Goal: Answer question/provide support: Answer question/provide support

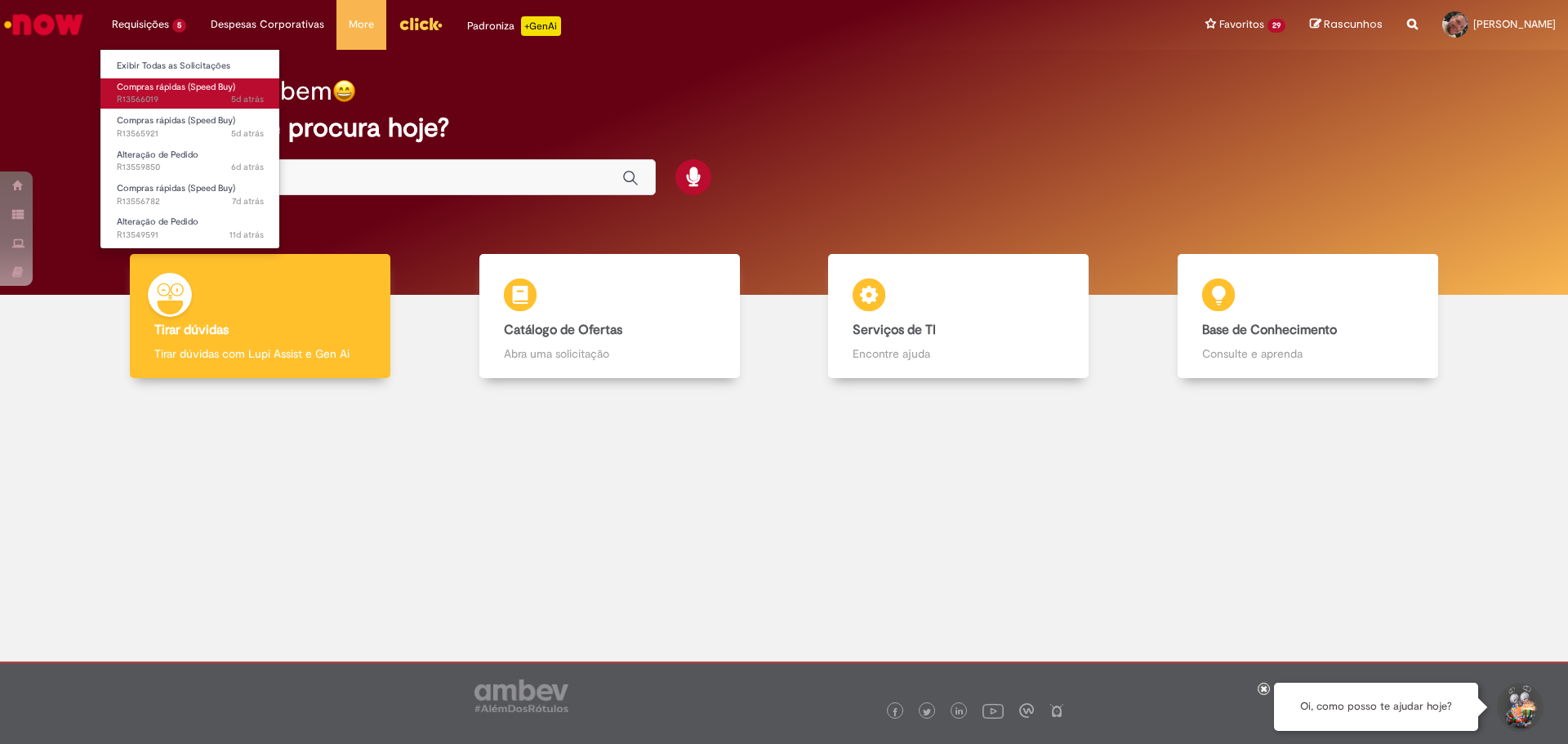
click at [199, 97] on span "5d atrás 5 dias atrás R13566019" at bounding box center [190, 100] width 147 height 13
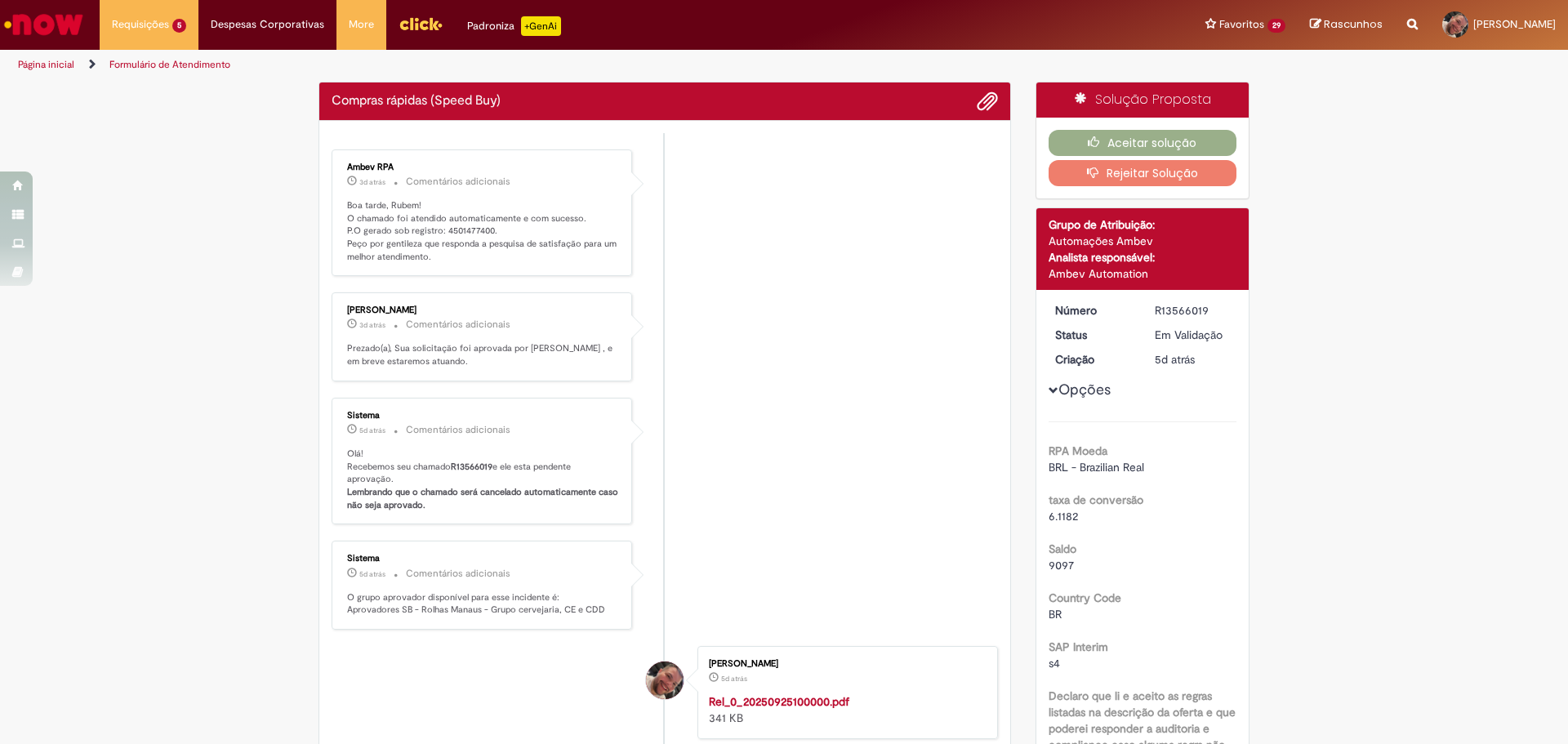
click at [454, 230] on p "Boa tarde, Rubem! O chamado foi atendido automaticamente e com sucesso. P.O ger…" at bounding box center [483, 231] width 272 height 65
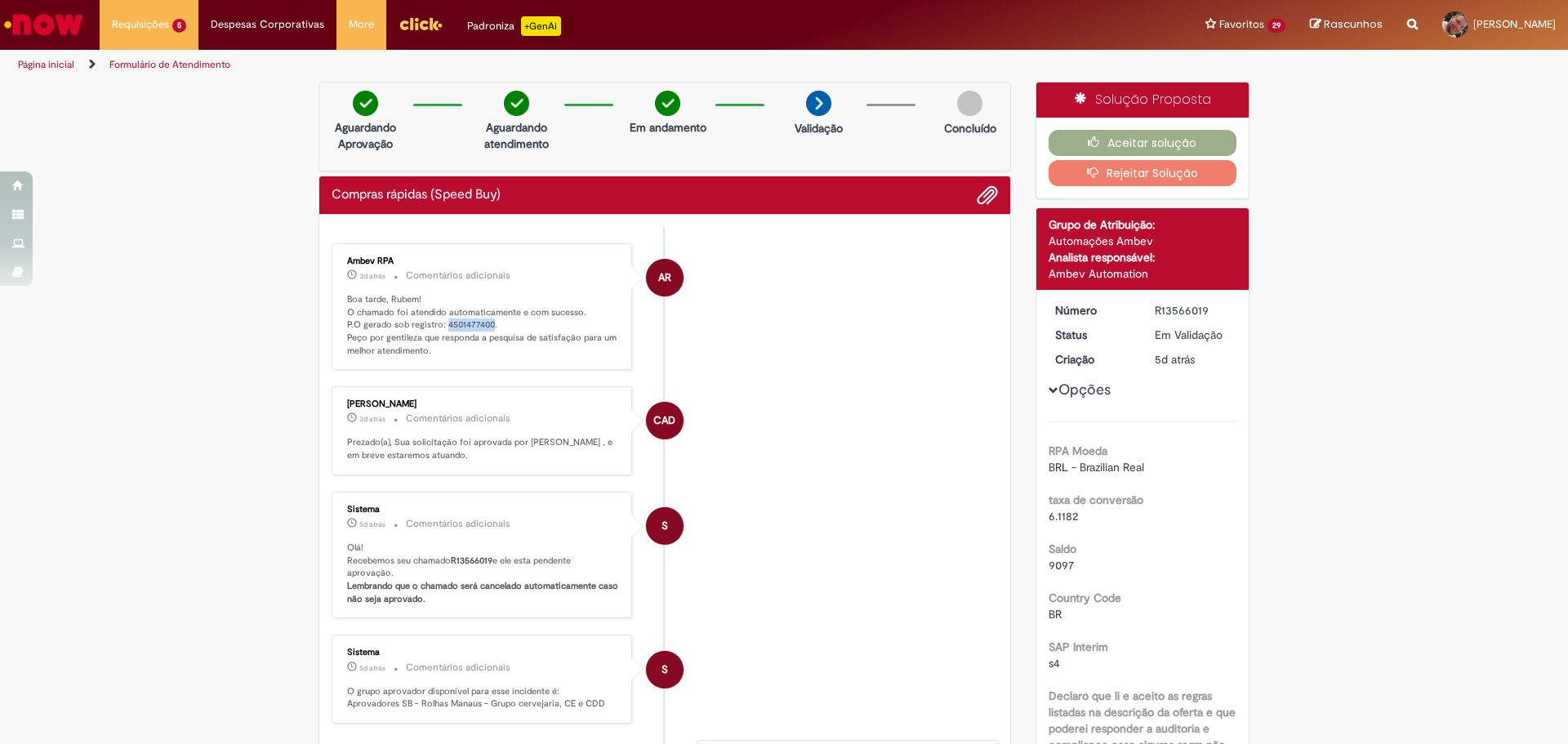
copy p "4501477400"
click at [1140, 144] on button "Aceitar solução" at bounding box center [1142, 143] width 188 height 27
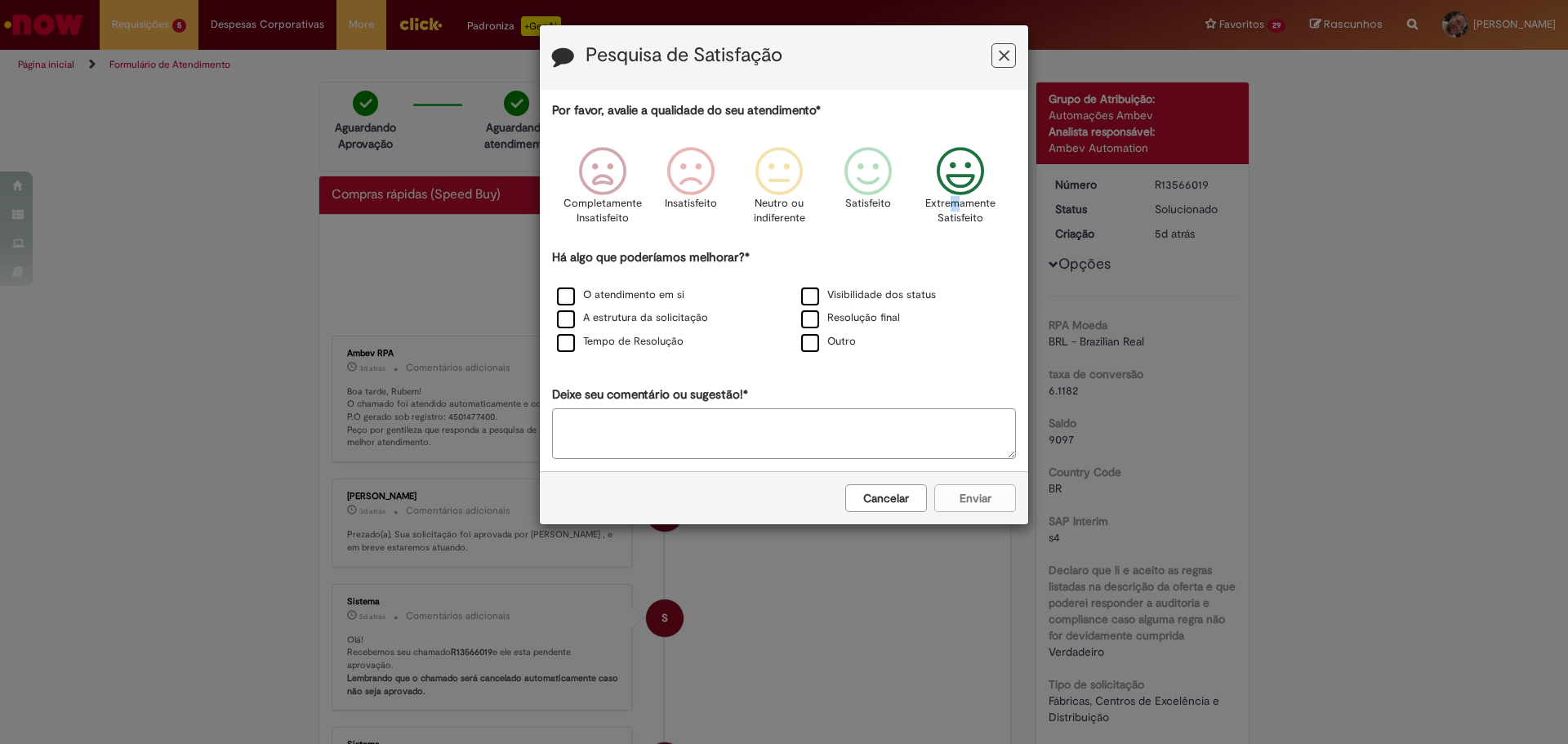
click at [954, 200] on p "Extremamente Satisfeito" at bounding box center [959, 210] width 70 height 30
click at [648, 340] on label "Tempo de Resolução" at bounding box center [620, 341] width 126 height 16
click at [853, 312] on label "Resolução final" at bounding box center [851, 318] width 99 height 16
click at [983, 504] on button "Enviar" at bounding box center [974, 498] width 81 height 27
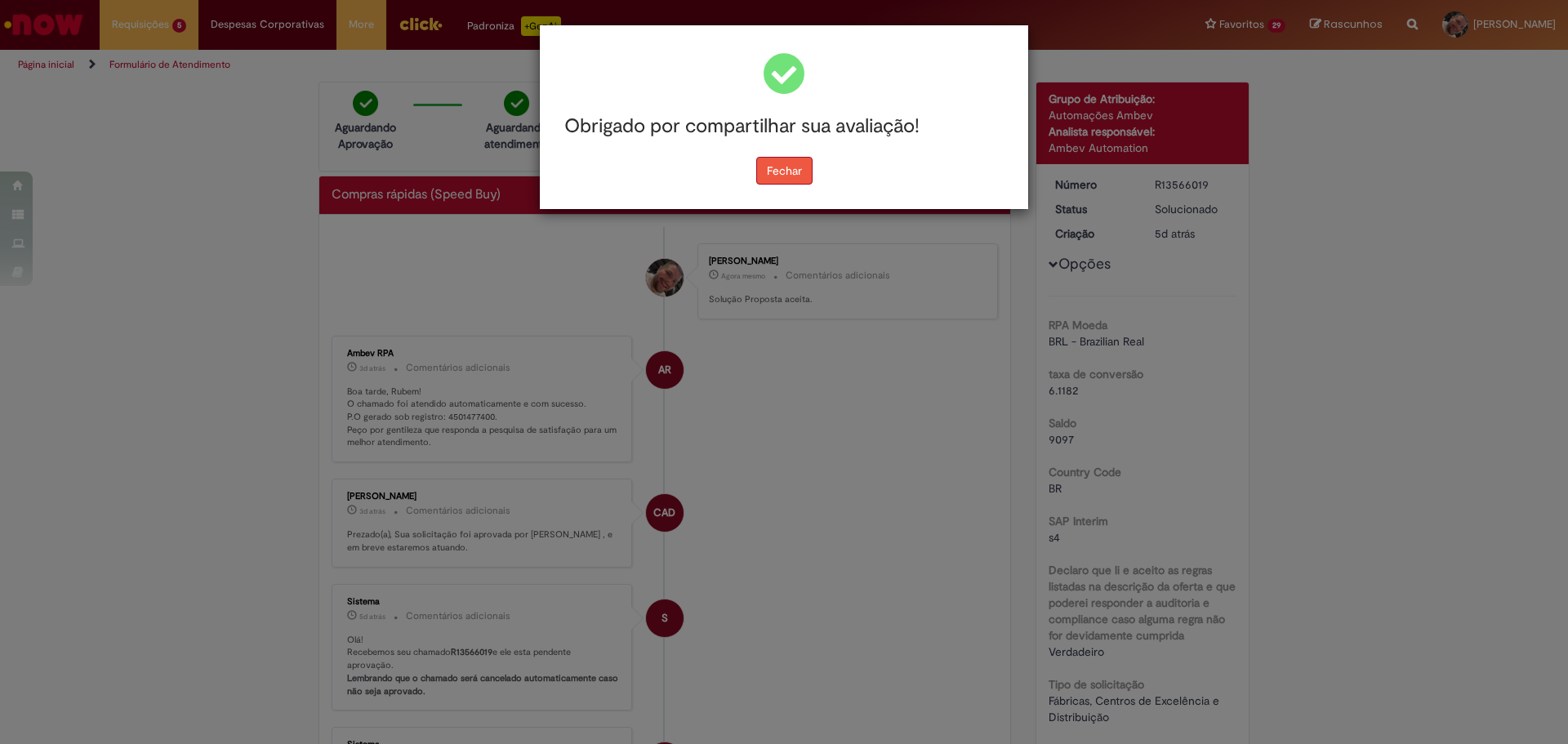
click at [787, 179] on button "Fechar" at bounding box center [784, 171] width 57 height 27
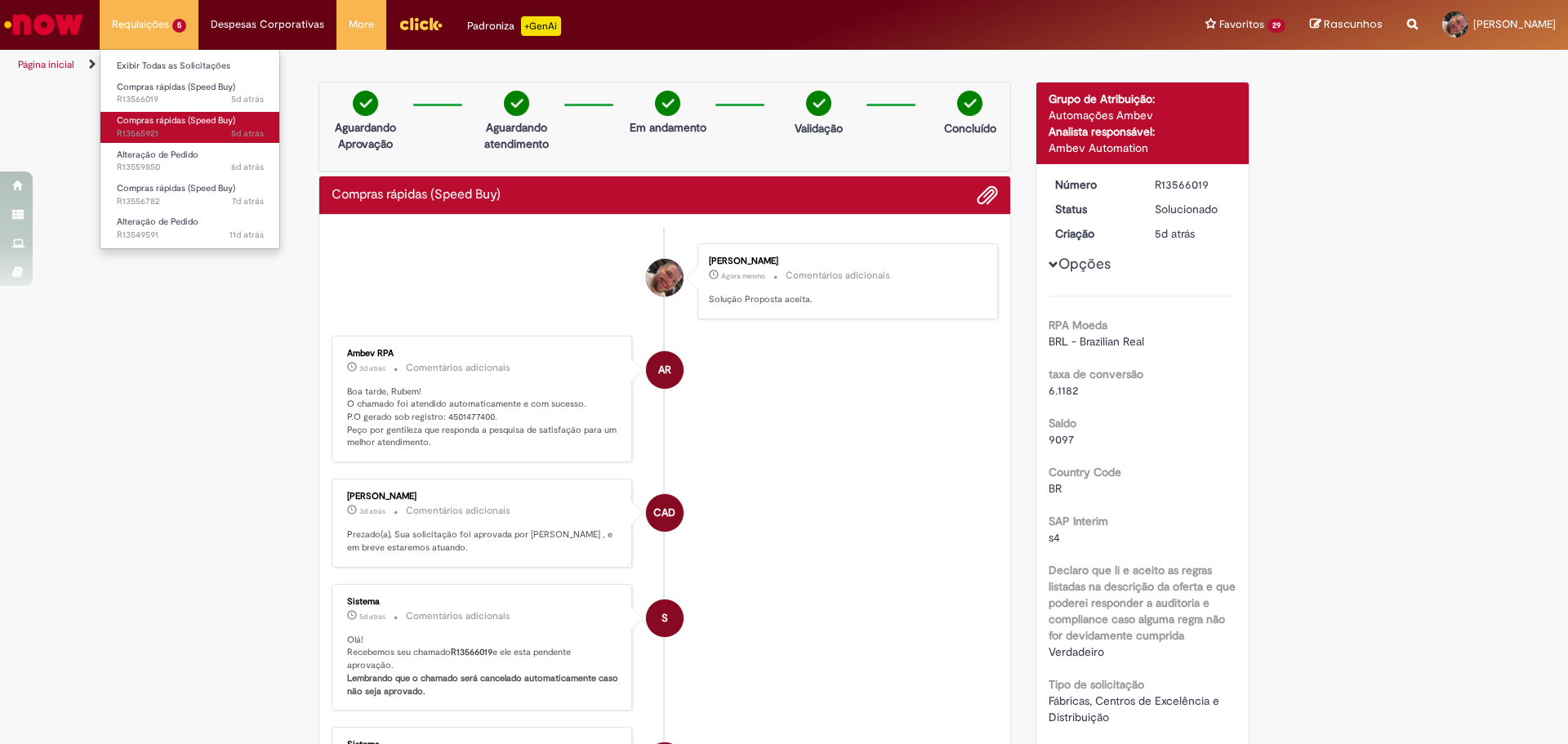
click at [172, 121] on span "Compras rápidas (Speed Buy)" at bounding box center [176, 120] width 119 height 12
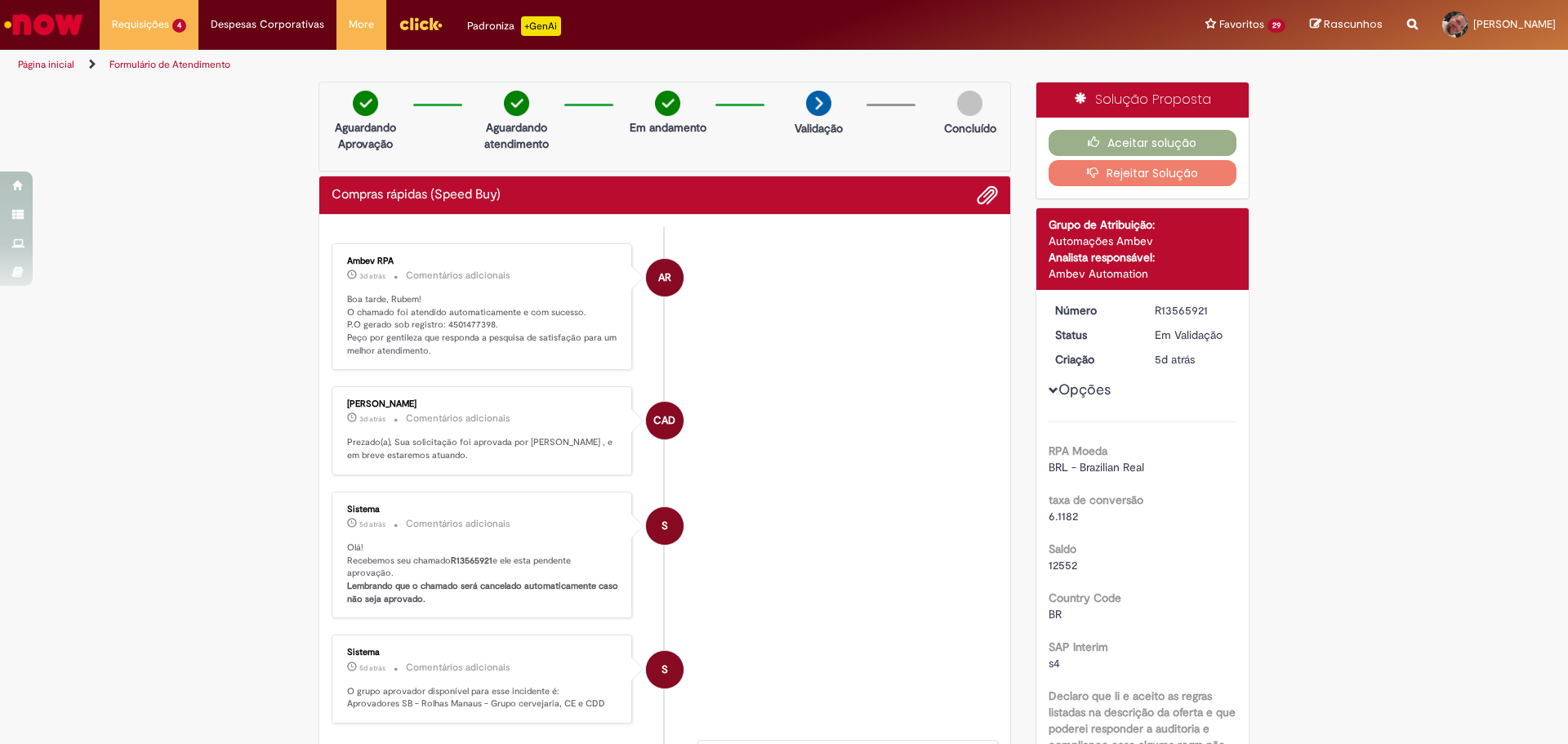
click at [449, 324] on p "Boa tarde, Rubem! O chamado foi atendido automaticamente e com sucesso. P.O ger…" at bounding box center [483, 325] width 272 height 65
copy p "4501477398"
click at [1087, 137] on icon "button" at bounding box center [1097, 142] width 19 height 12
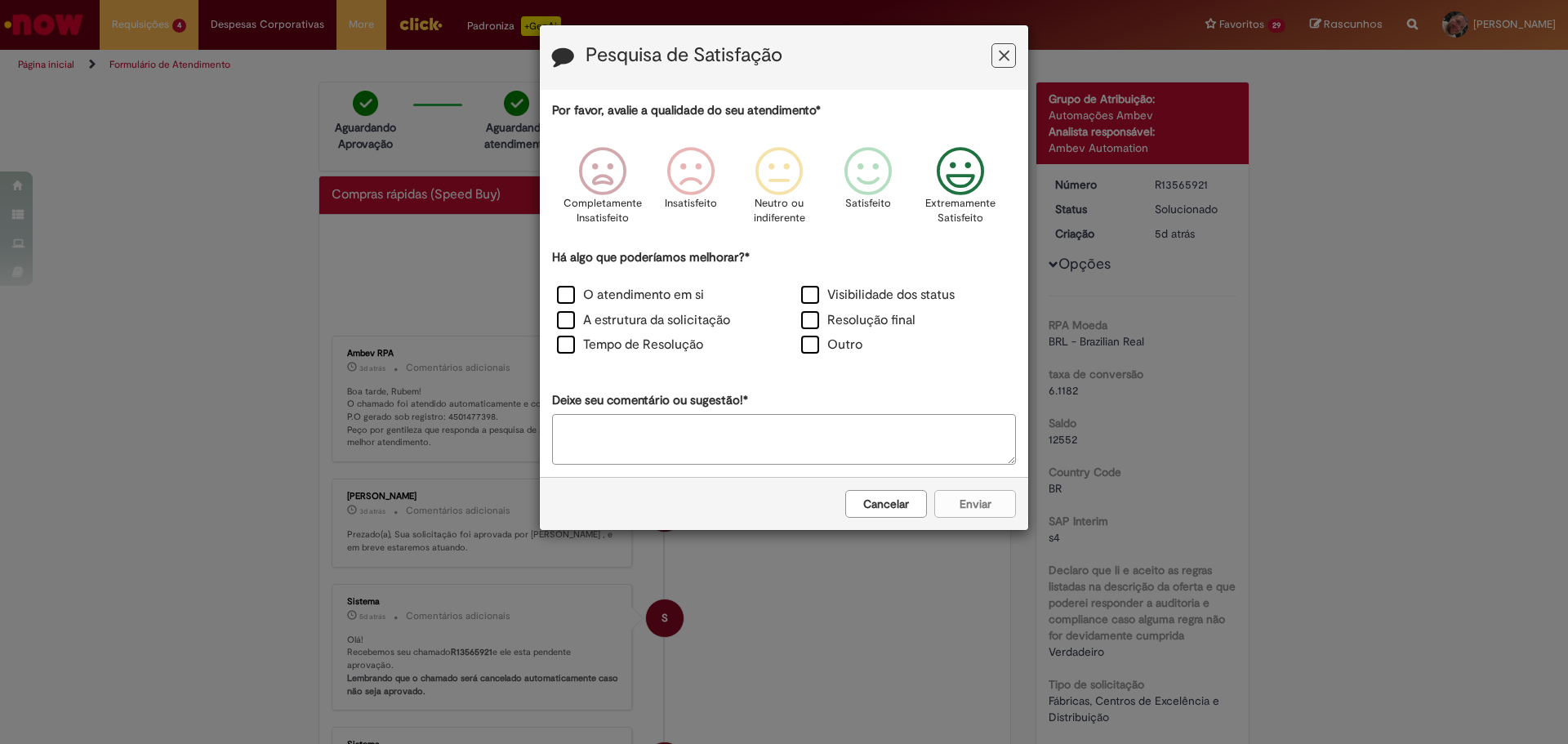
click at [959, 191] on icon "Feedback" at bounding box center [960, 172] width 61 height 49
click at [687, 316] on label "A estrutura da solicitação" at bounding box center [642, 320] width 173 height 19
click at [844, 319] on label "Resolução final" at bounding box center [858, 320] width 114 height 19
click at [1001, 505] on button "Enviar" at bounding box center [974, 504] width 81 height 27
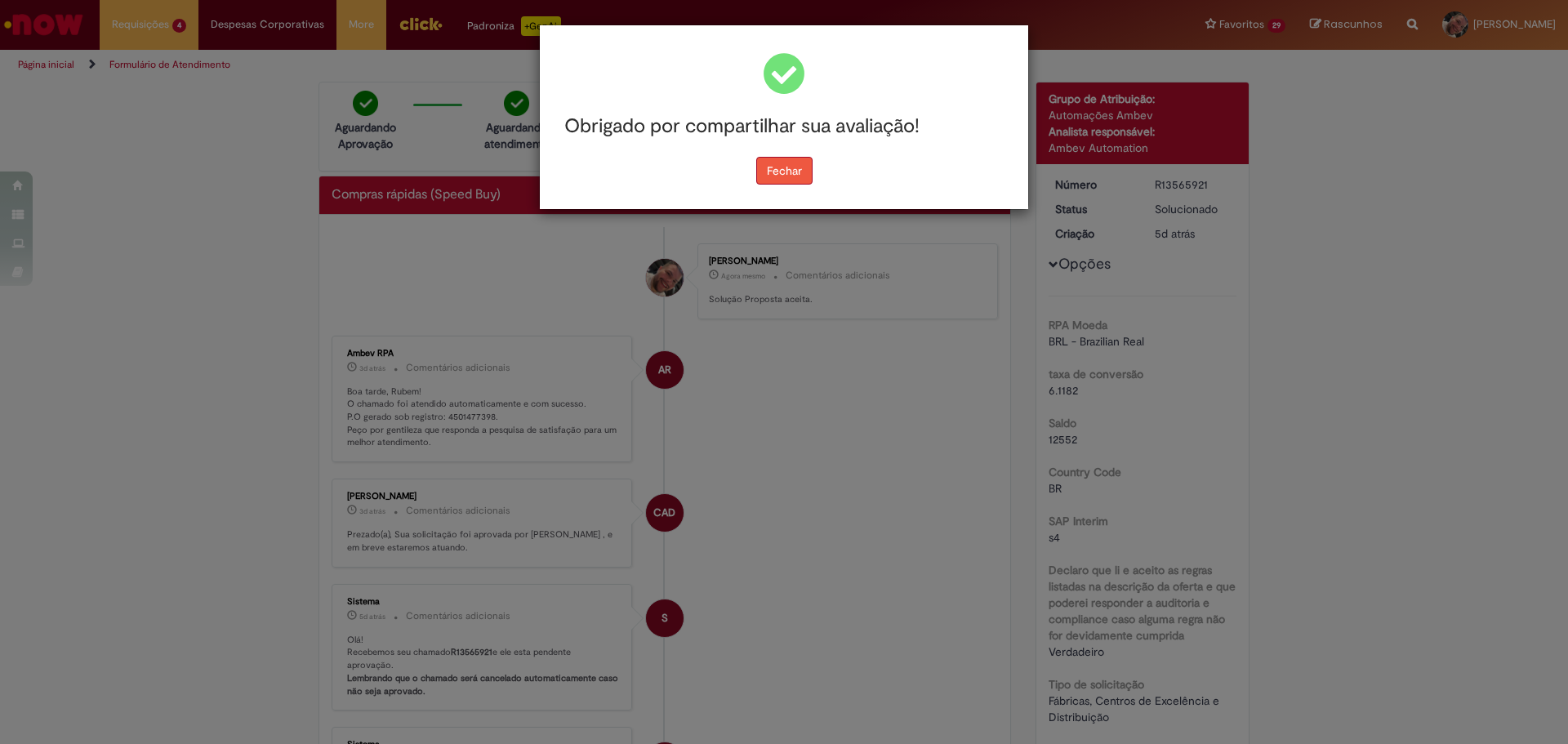
click at [788, 172] on button "Fechar" at bounding box center [784, 171] width 57 height 27
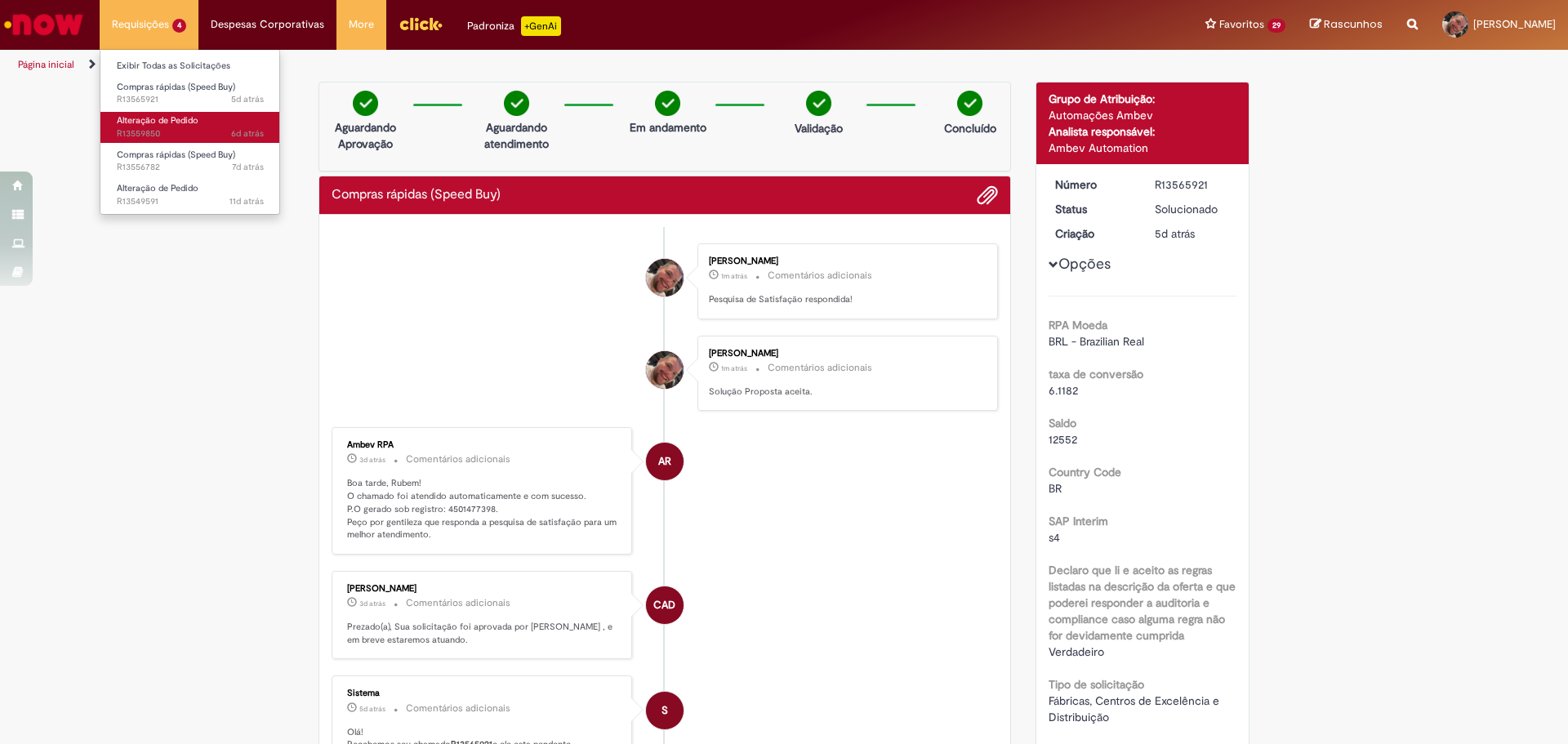
click at [196, 126] on span "Alteração de Pedido" at bounding box center [157, 120] width 81 height 12
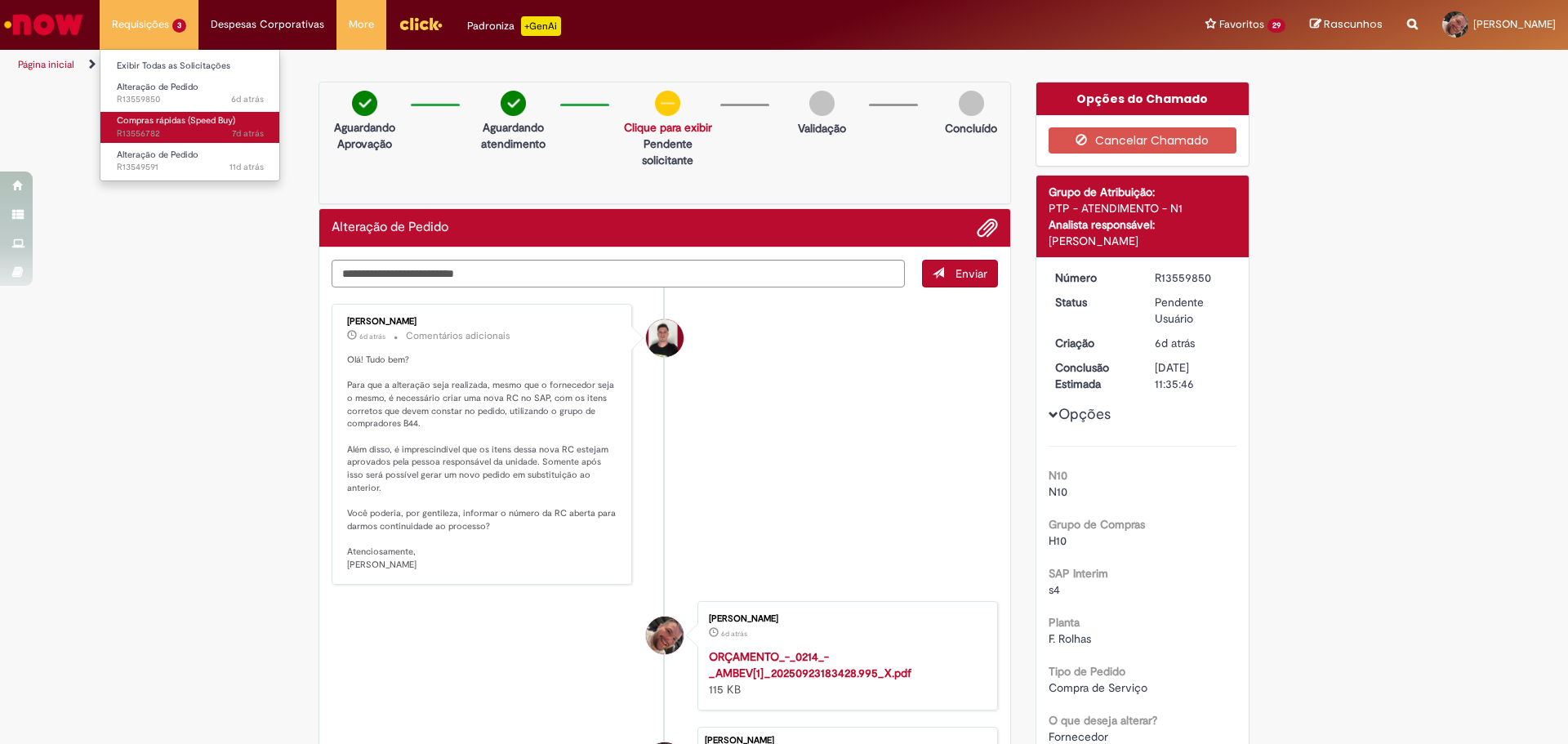
click at [175, 122] on span "Compras rápidas (Speed Buy)" at bounding box center [176, 120] width 119 height 12
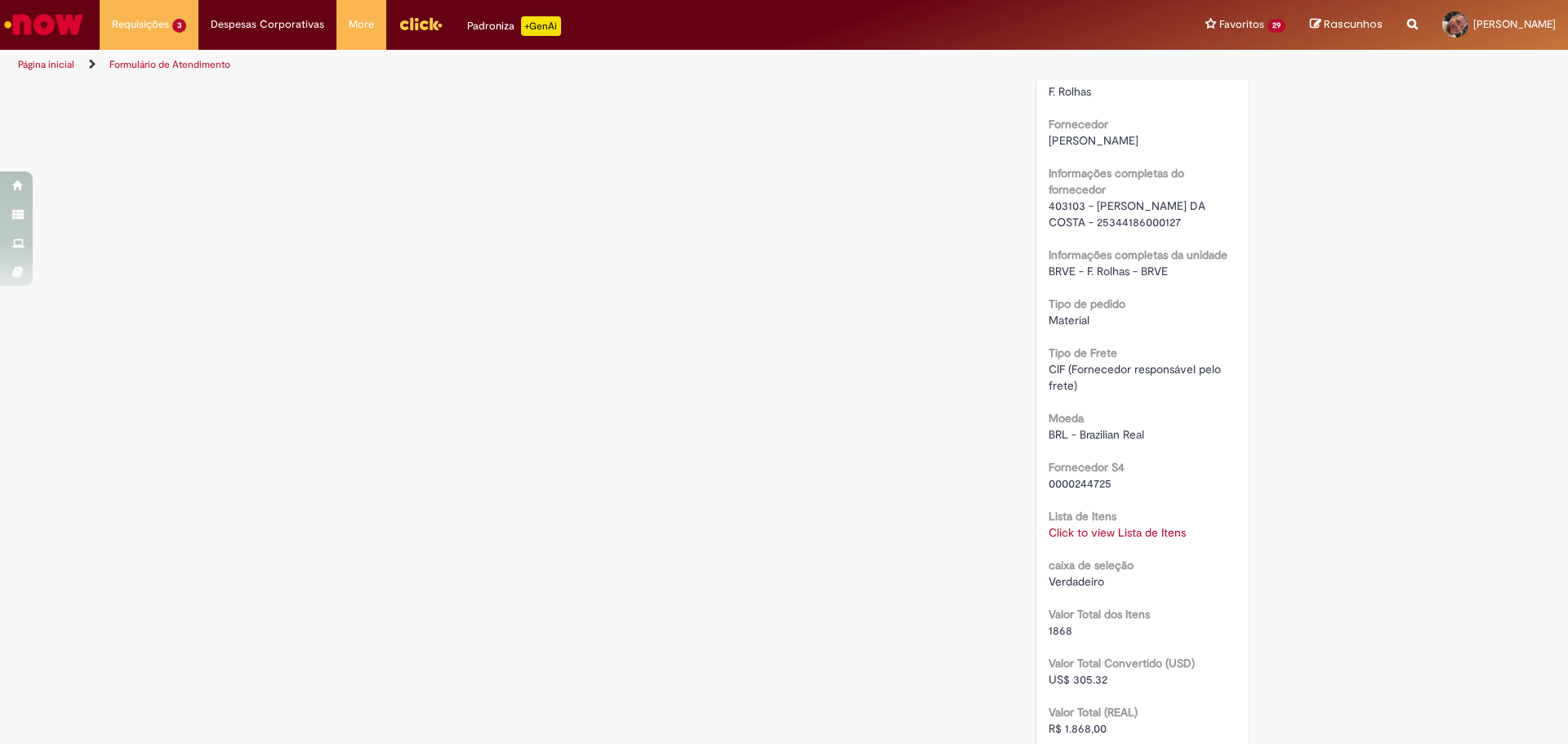
scroll to position [1483, 0]
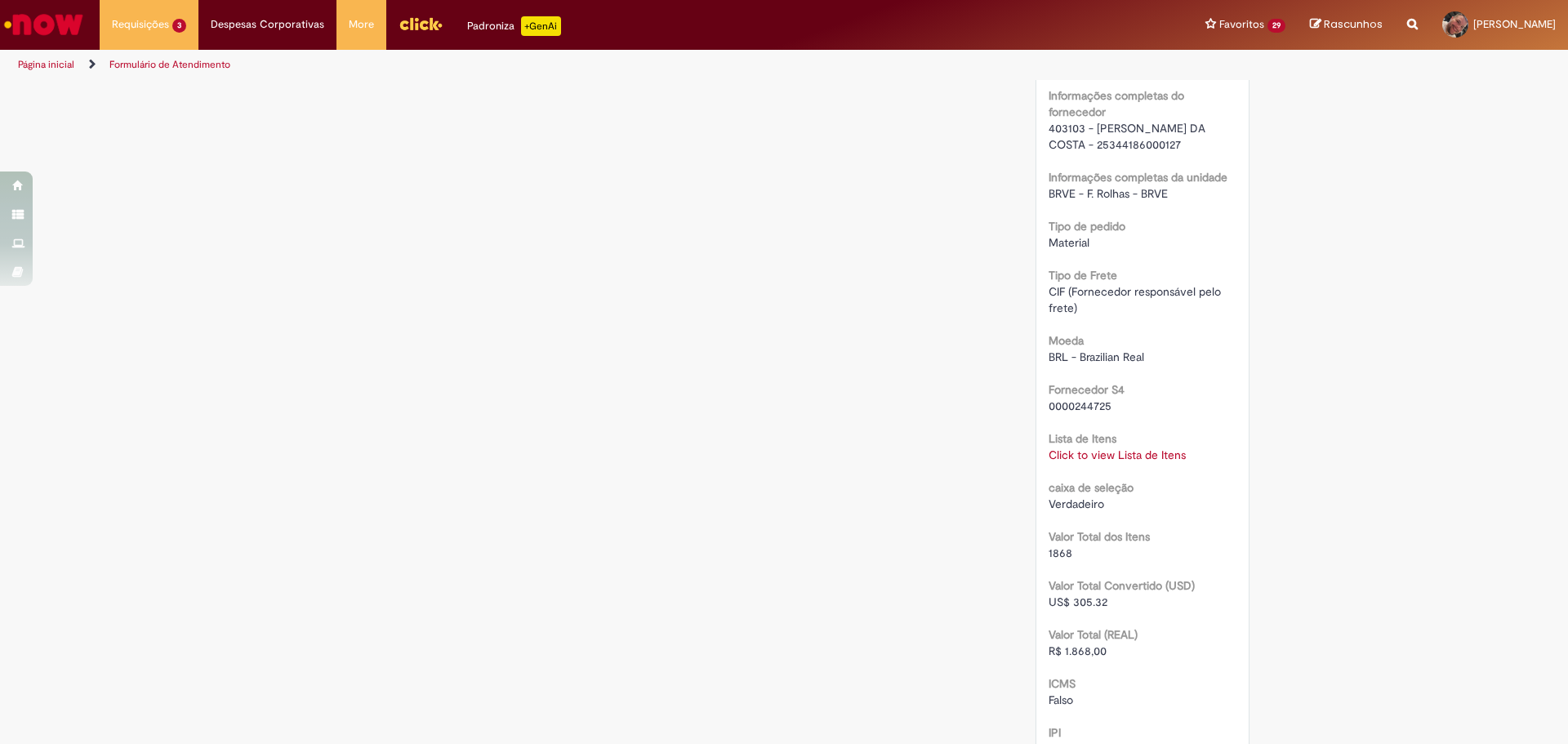
click at [1143, 462] on link "Click to view Lista de Itens" at bounding box center [1117, 455] width 137 height 15
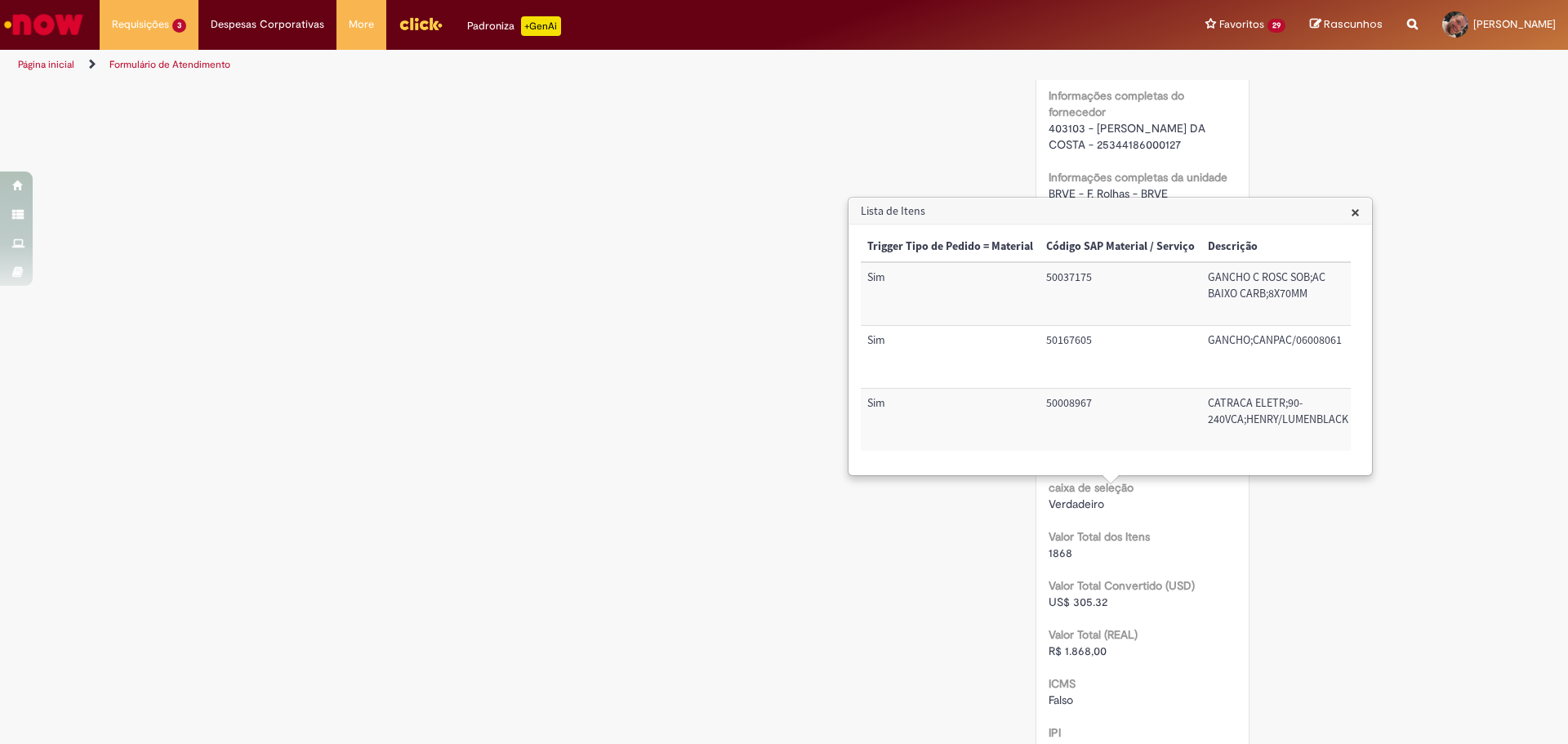
click at [1358, 207] on span "×" at bounding box center [1355, 212] width 9 height 22
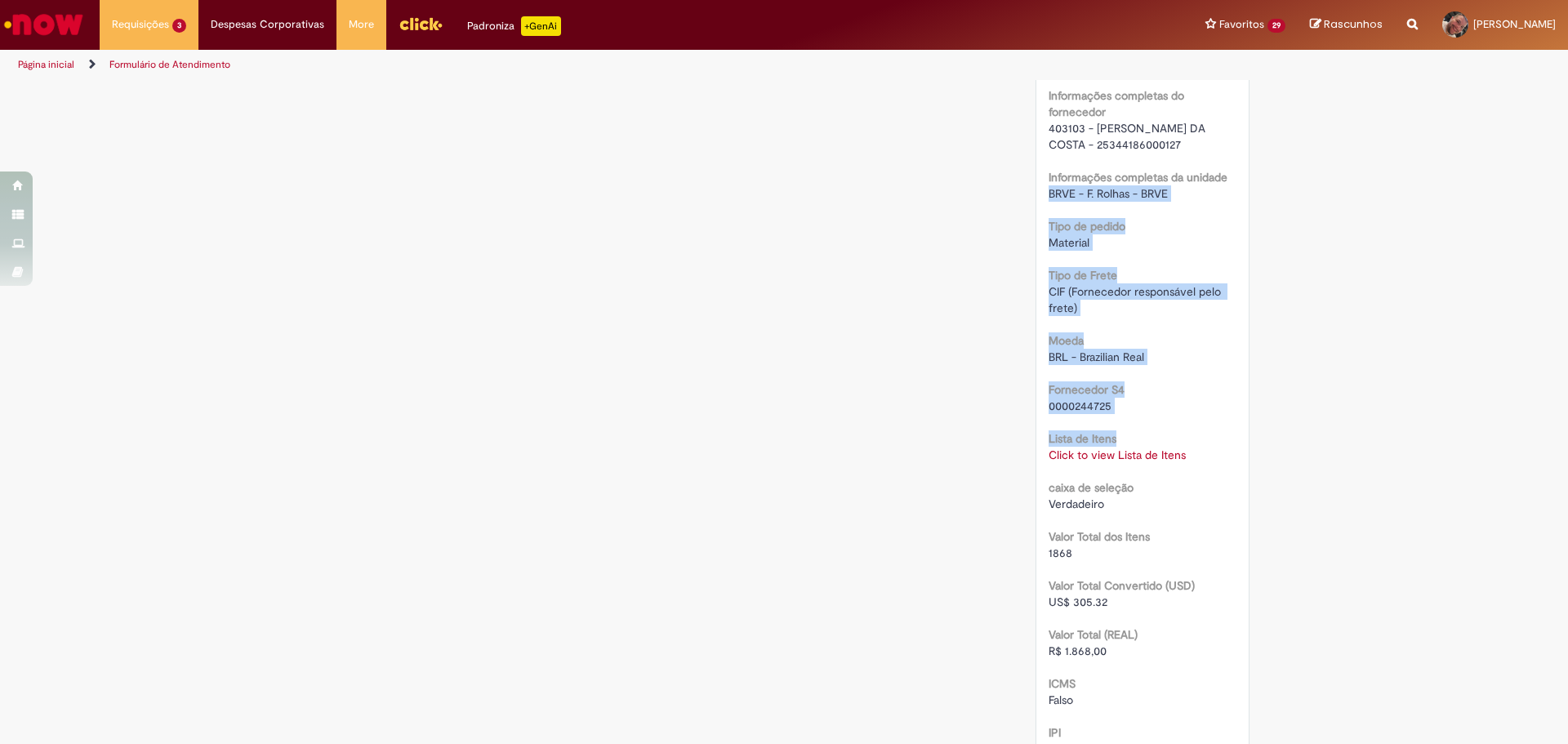
drag, startPoint x: 1548, startPoint y: 479, endPoint x: 1528, endPoint y: 207, distance: 272.7
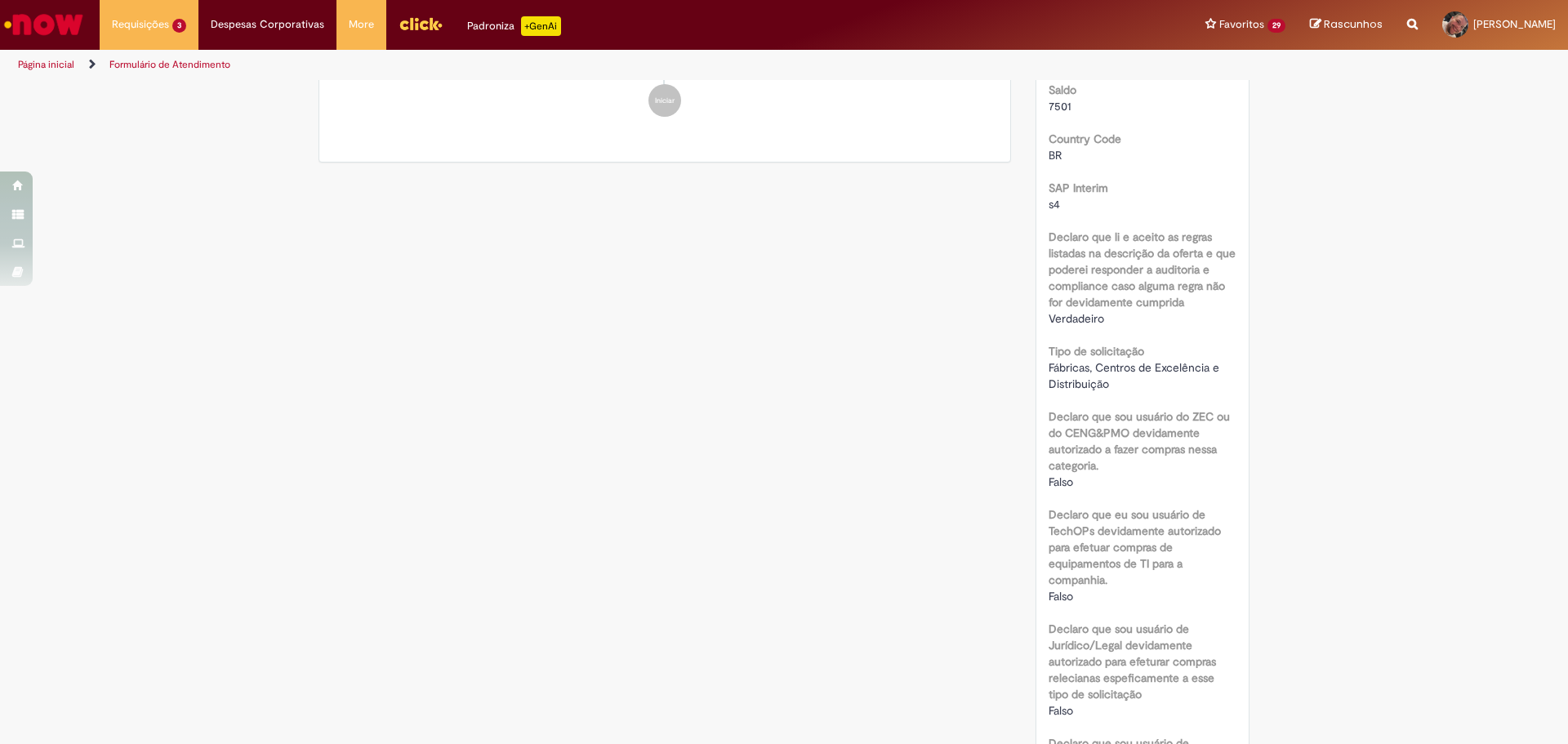
scroll to position [0, 0]
